Goal: Navigation & Orientation: Find specific page/section

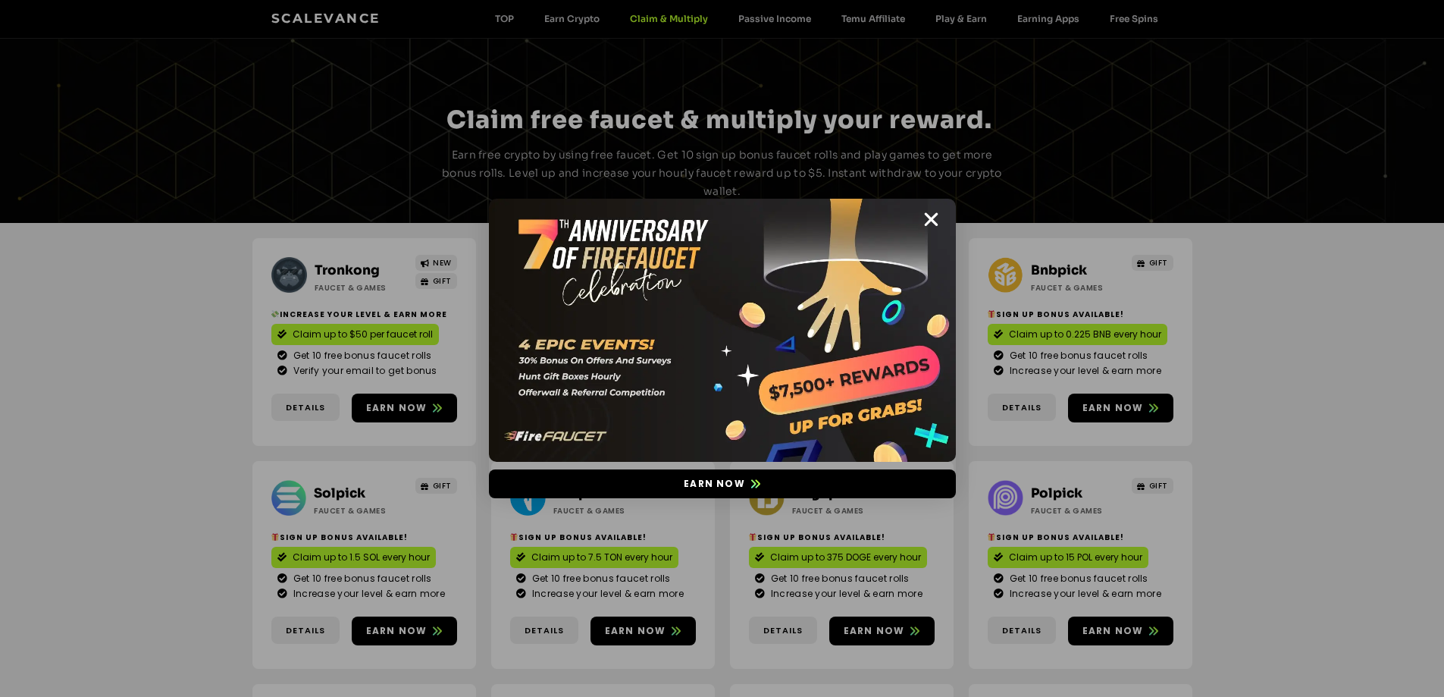
drag, startPoint x: 928, startPoint y: 214, endPoint x: 917, endPoint y: 220, distance: 12.9
click at [928, 216] on icon "Close" at bounding box center [931, 219] width 19 height 19
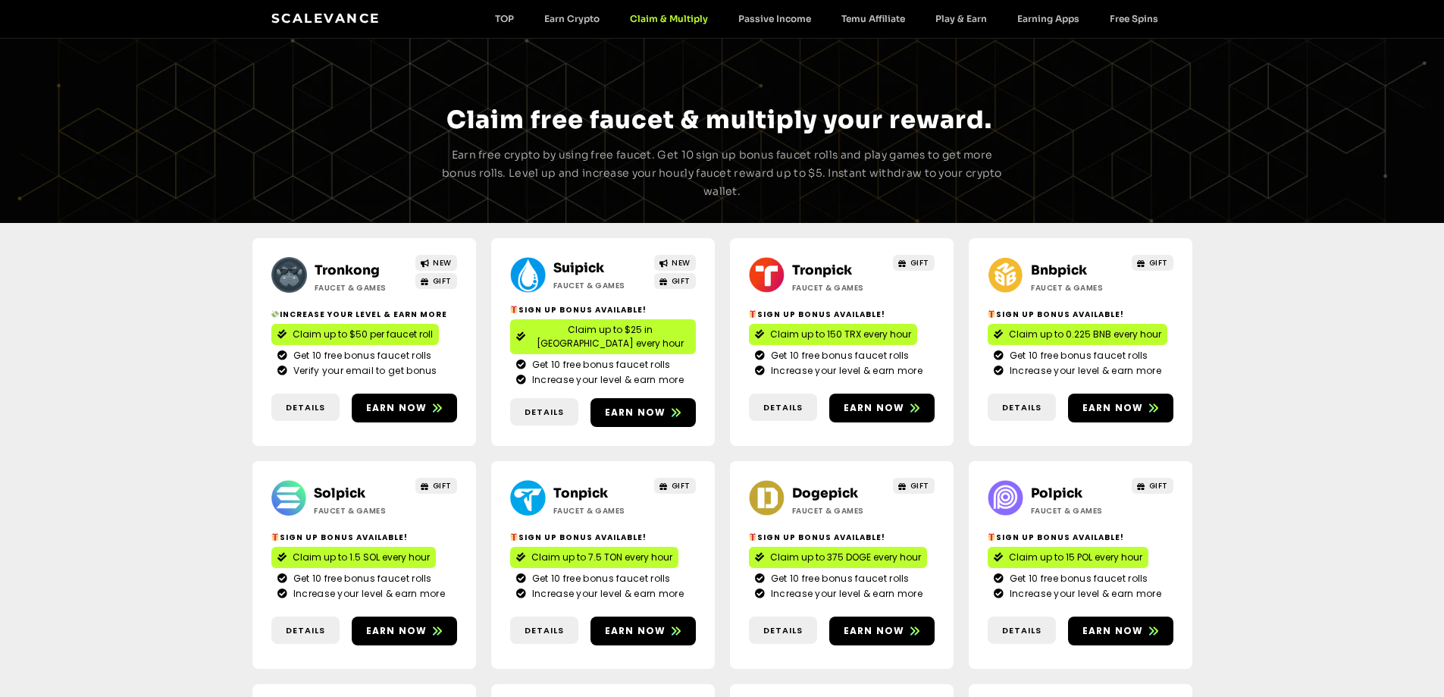
click at [342, 258] on div "Tronkong Faucet & Games NEW GIFT Increase your level & earn more Claim up to $5…" at bounding box center [364, 342] width 224 height 208
click at [346, 262] on link "Tronkong" at bounding box center [347, 270] width 65 height 16
click at [565, 266] on link "Suipick" at bounding box center [578, 268] width 51 height 16
click at [1059, 264] on link "Bnbpick" at bounding box center [1059, 270] width 56 height 16
click at [348, 485] on link "Solpick" at bounding box center [340, 493] width 52 height 16
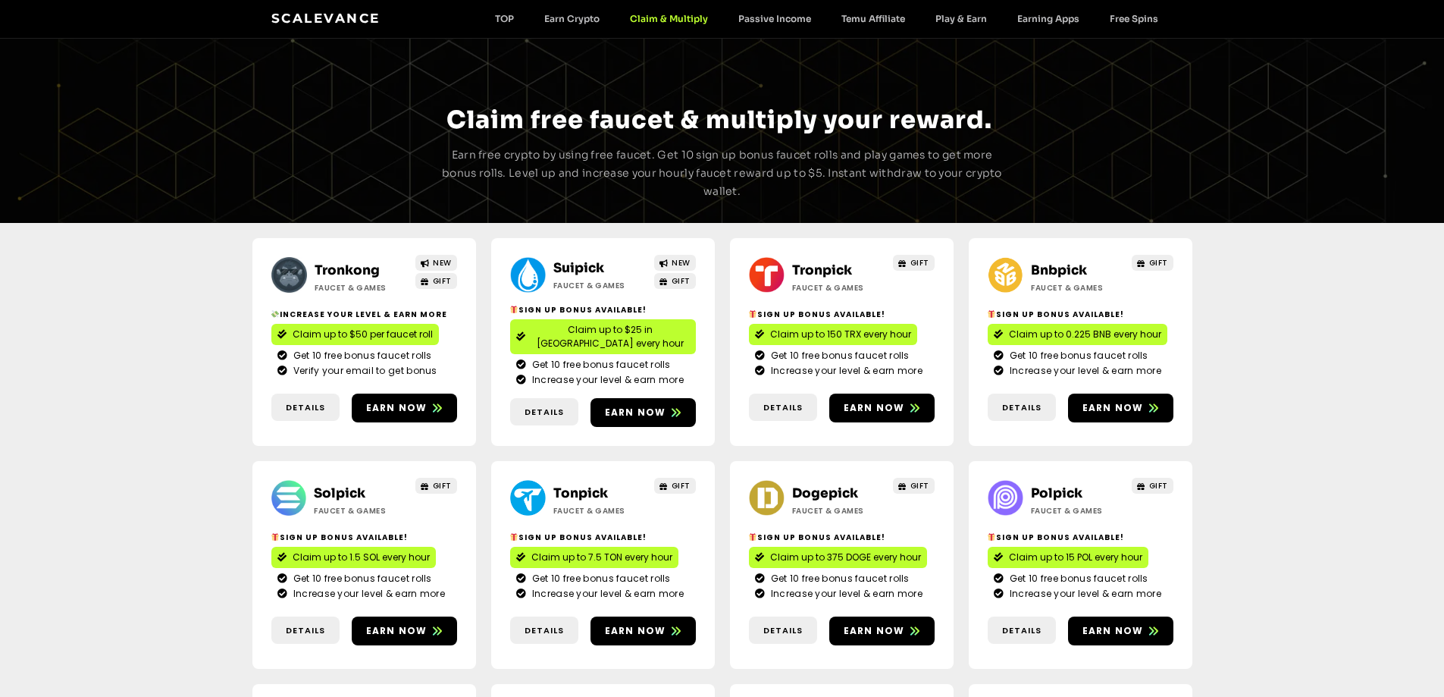
click at [810, 485] on link "Dogepick" at bounding box center [825, 493] width 66 height 16
click at [1058, 269] on link "Bnbpick" at bounding box center [1059, 270] width 56 height 16
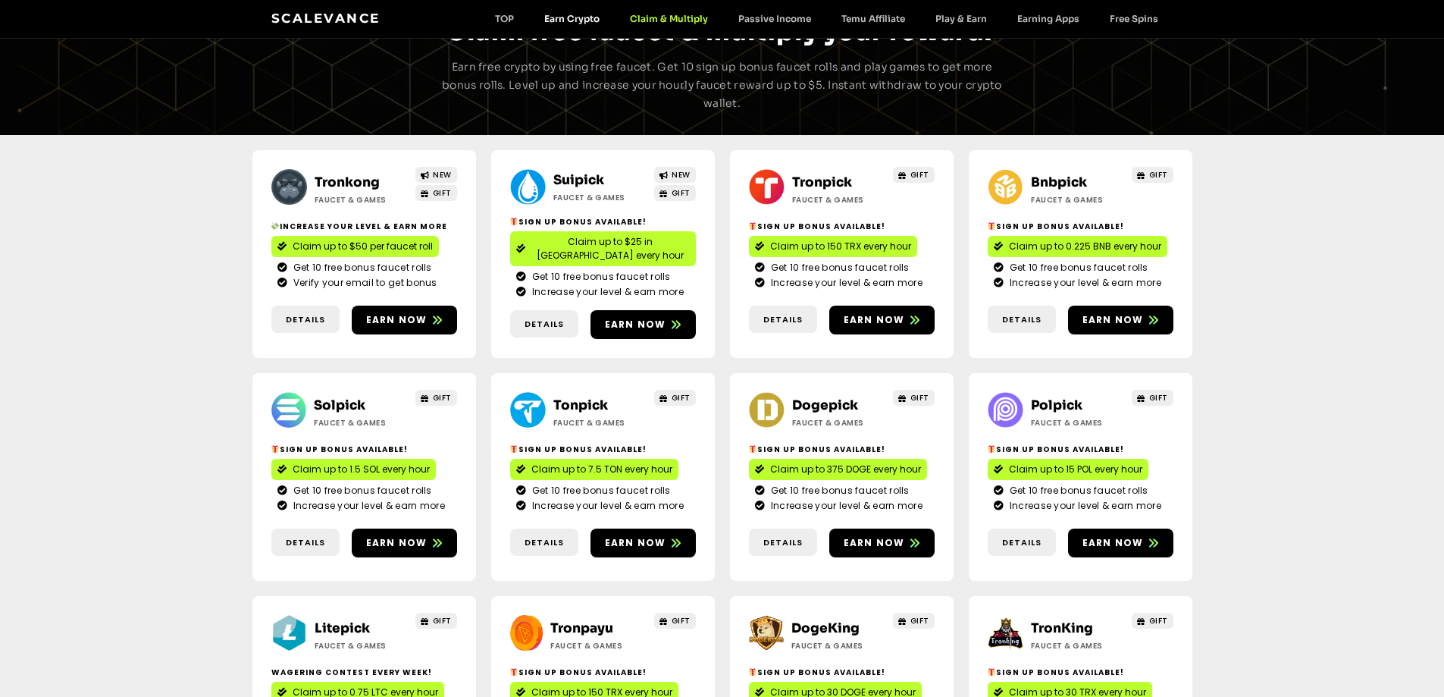
scroll to position [227, 0]
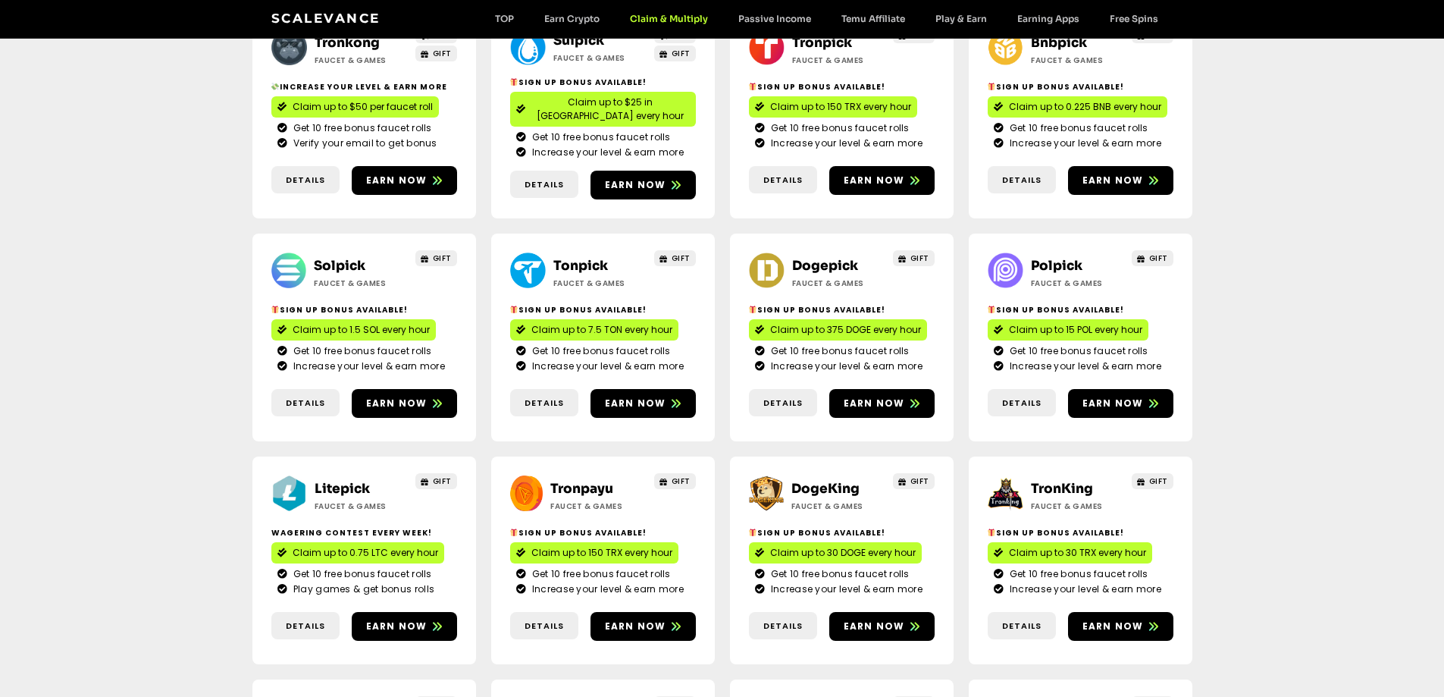
click at [802, 258] on link "Dogepick" at bounding box center [825, 266] width 66 height 16
click at [1057, 258] on link "Polpick" at bounding box center [1057, 266] width 52 height 16
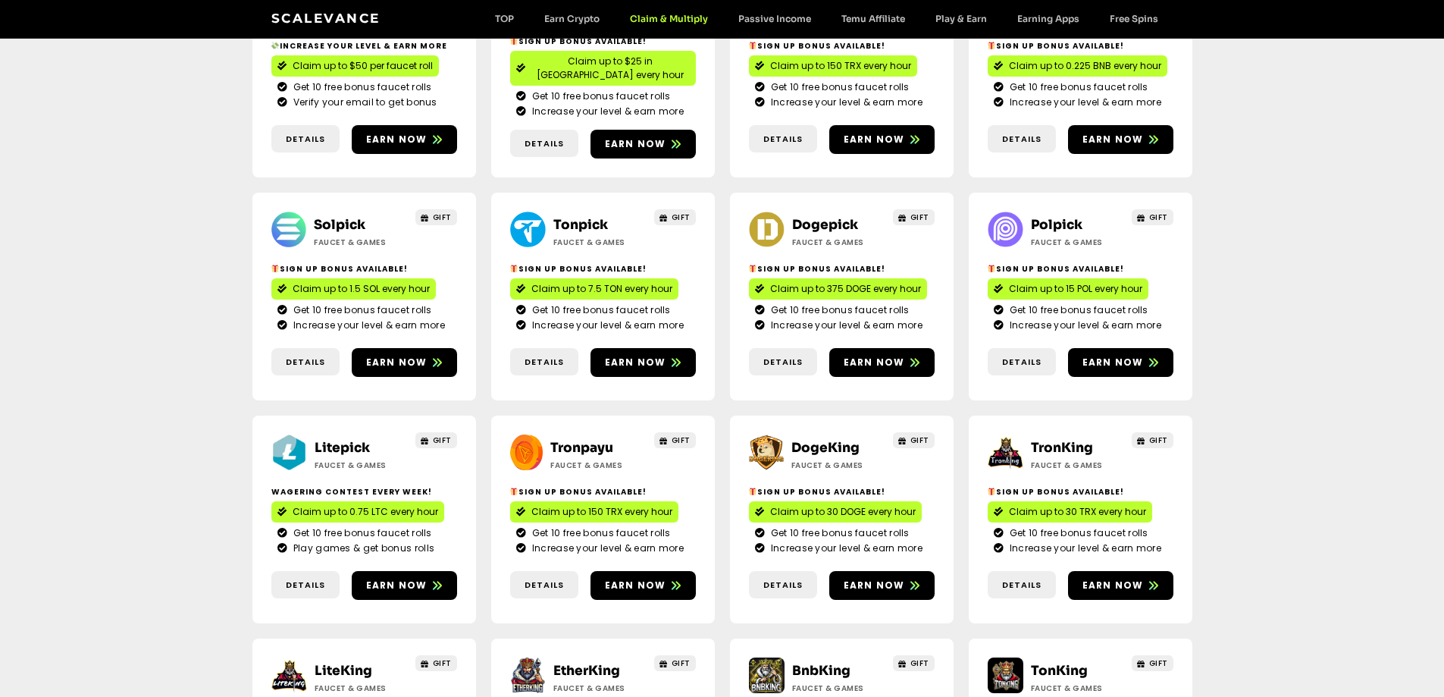
scroll to position [303, 0]
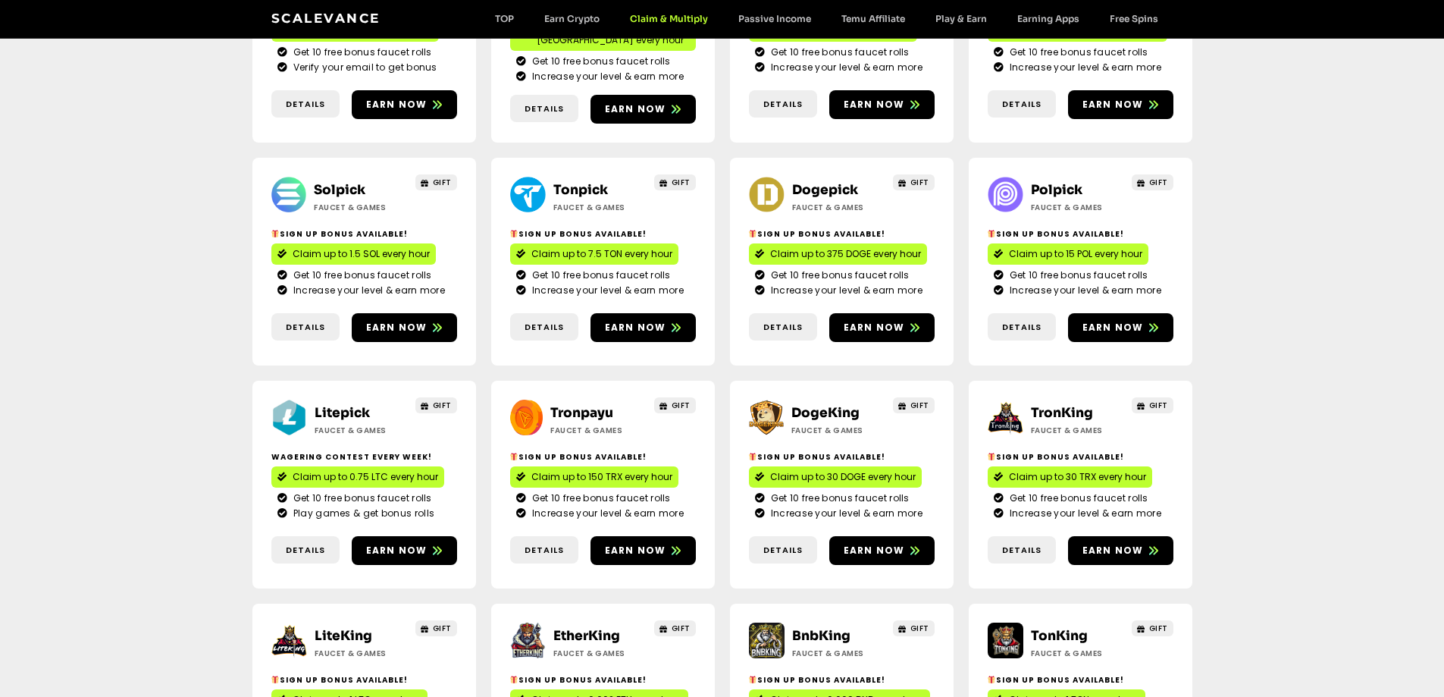
click at [343, 405] on link "Litepick" at bounding box center [342, 413] width 55 height 16
click at [830, 403] on h2 "DogeKing" at bounding box center [838, 413] width 95 height 20
click at [821, 405] on link "DogeKing" at bounding box center [825, 413] width 68 height 16
click at [1067, 405] on link "TronKing" at bounding box center [1062, 413] width 62 height 16
click at [349, 628] on link "LiteKing" at bounding box center [344, 636] width 58 height 16
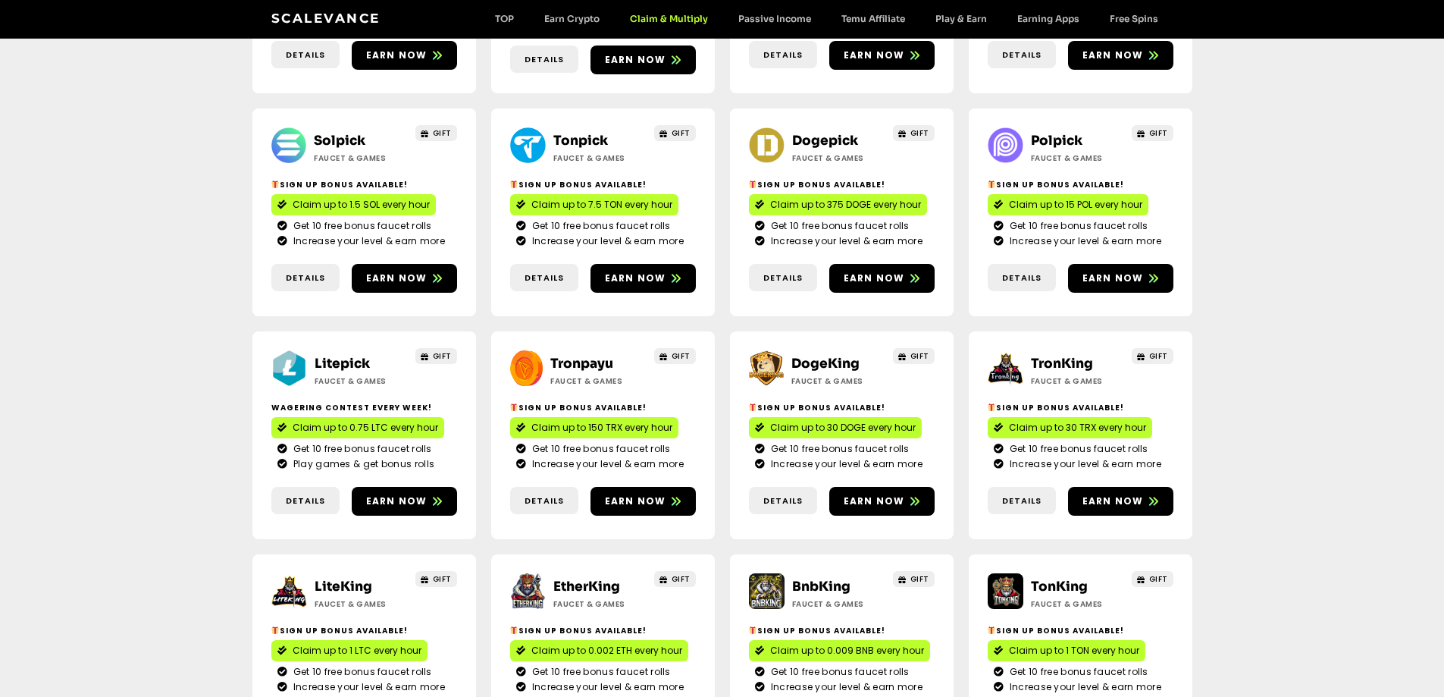
scroll to position [379, 0]
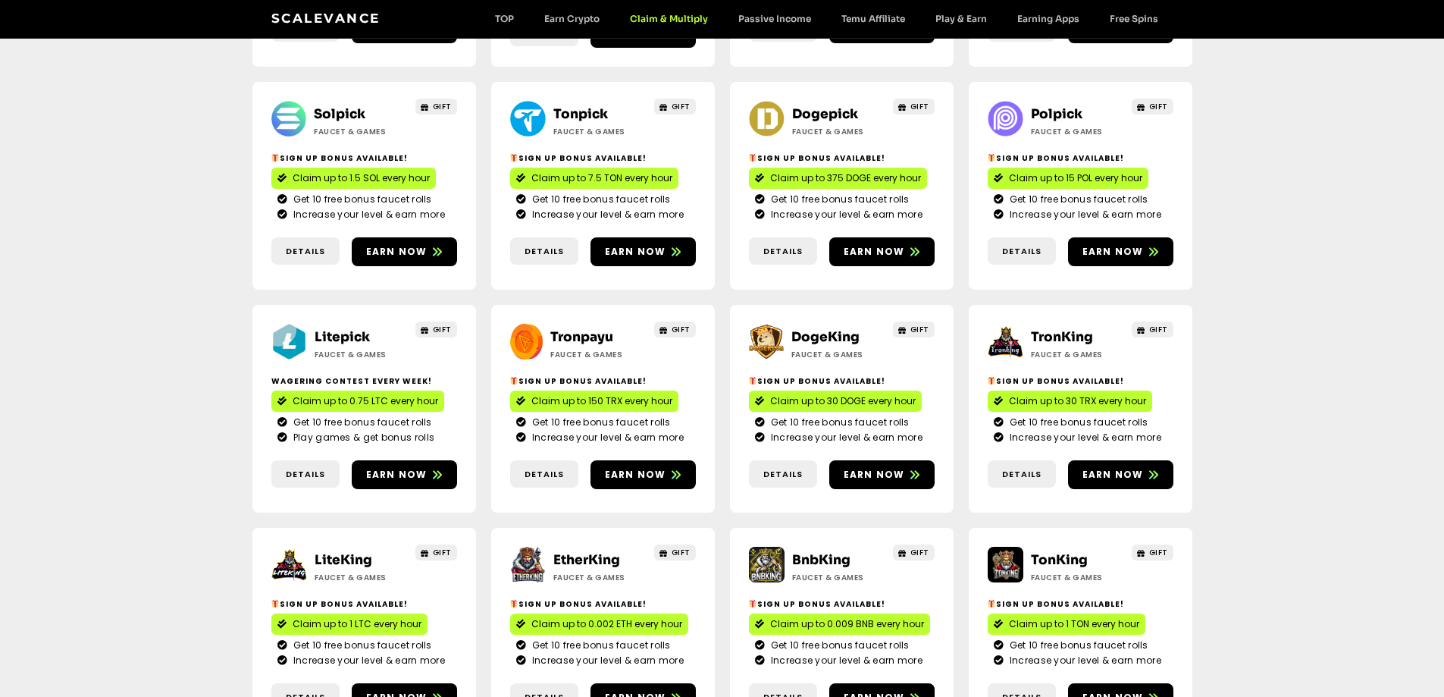
click at [579, 552] on link "EtherKing" at bounding box center [586, 560] width 67 height 16
click at [331, 552] on link "LiteKing" at bounding box center [344, 560] width 58 height 16
click at [589, 552] on link "EtherKing" at bounding box center [586, 560] width 67 height 16
click at [818, 552] on link "BnbKing" at bounding box center [821, 560] width 58 height 16
click at [1051, 552] on link "TonKing" at bounding box center [1059, 560] width 57 height 16
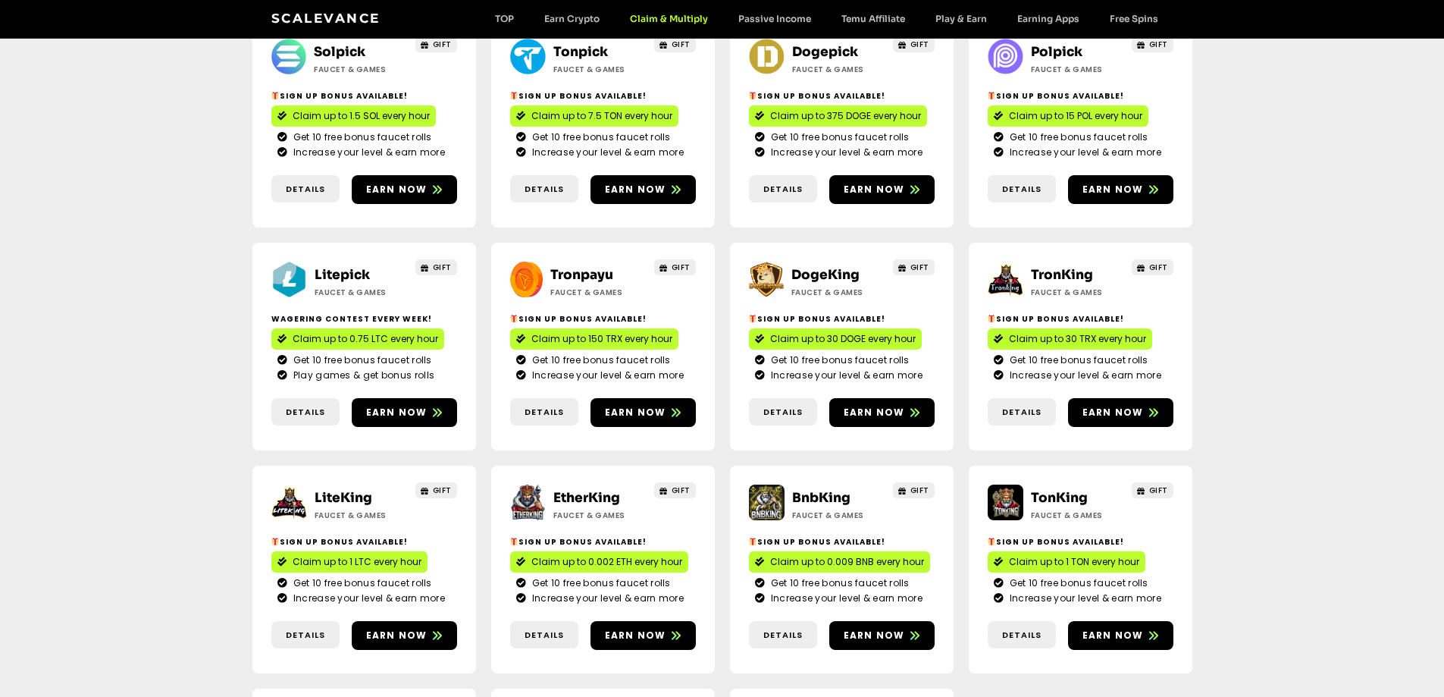
scroll to position [531, 0]
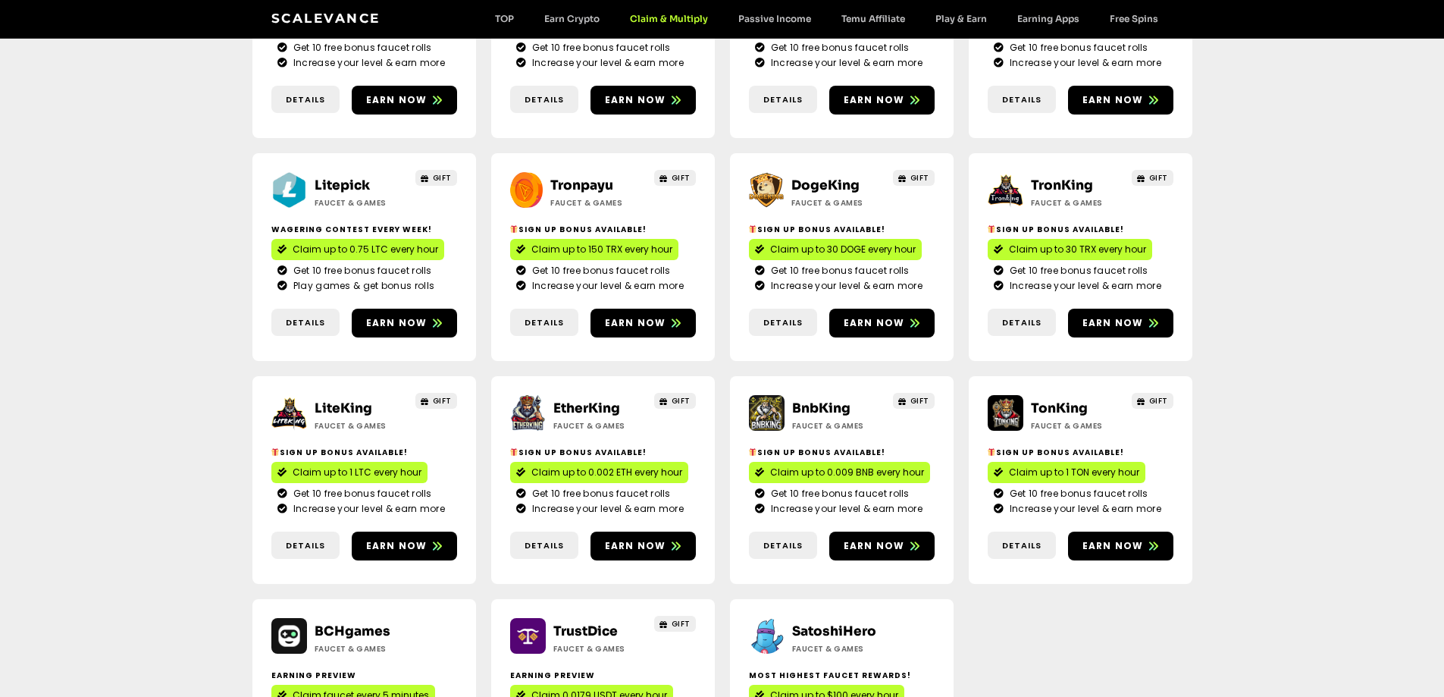
click at [819, 400] on link "BnbKing" at bounding box center [821, 408] width 58 height 16
click at [584, 623] on link "TrustDice" at bounding box center [585, 631] width 64 height 16
click at [826, 400] on link "BnbKing" at bounding box center [821, 408] width 58 height 16
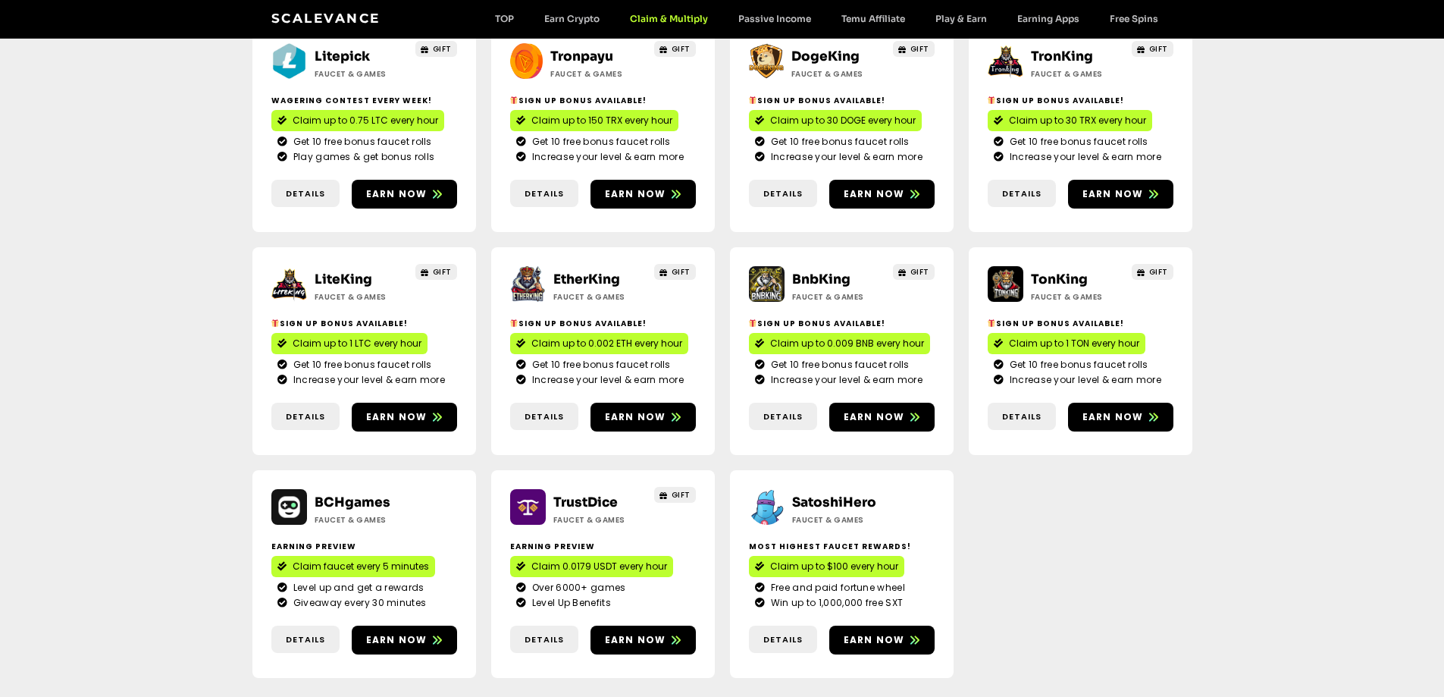
scroll to position [828, 0]
